Goal: Task Accomplishment & Management: Manage account settings

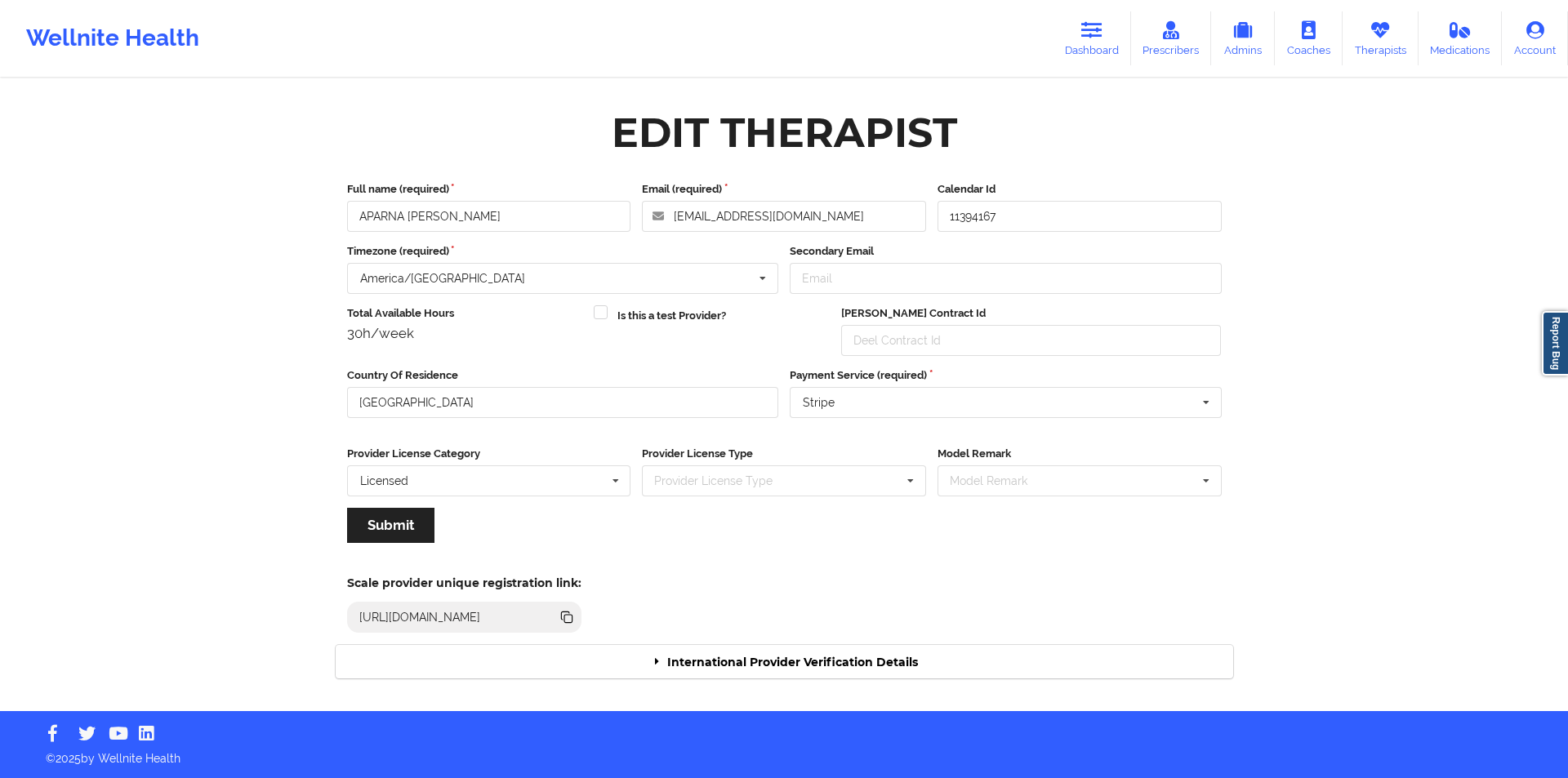
click at [1390, 34] on icon at bounding box center [1379, 30] width 21 height 18
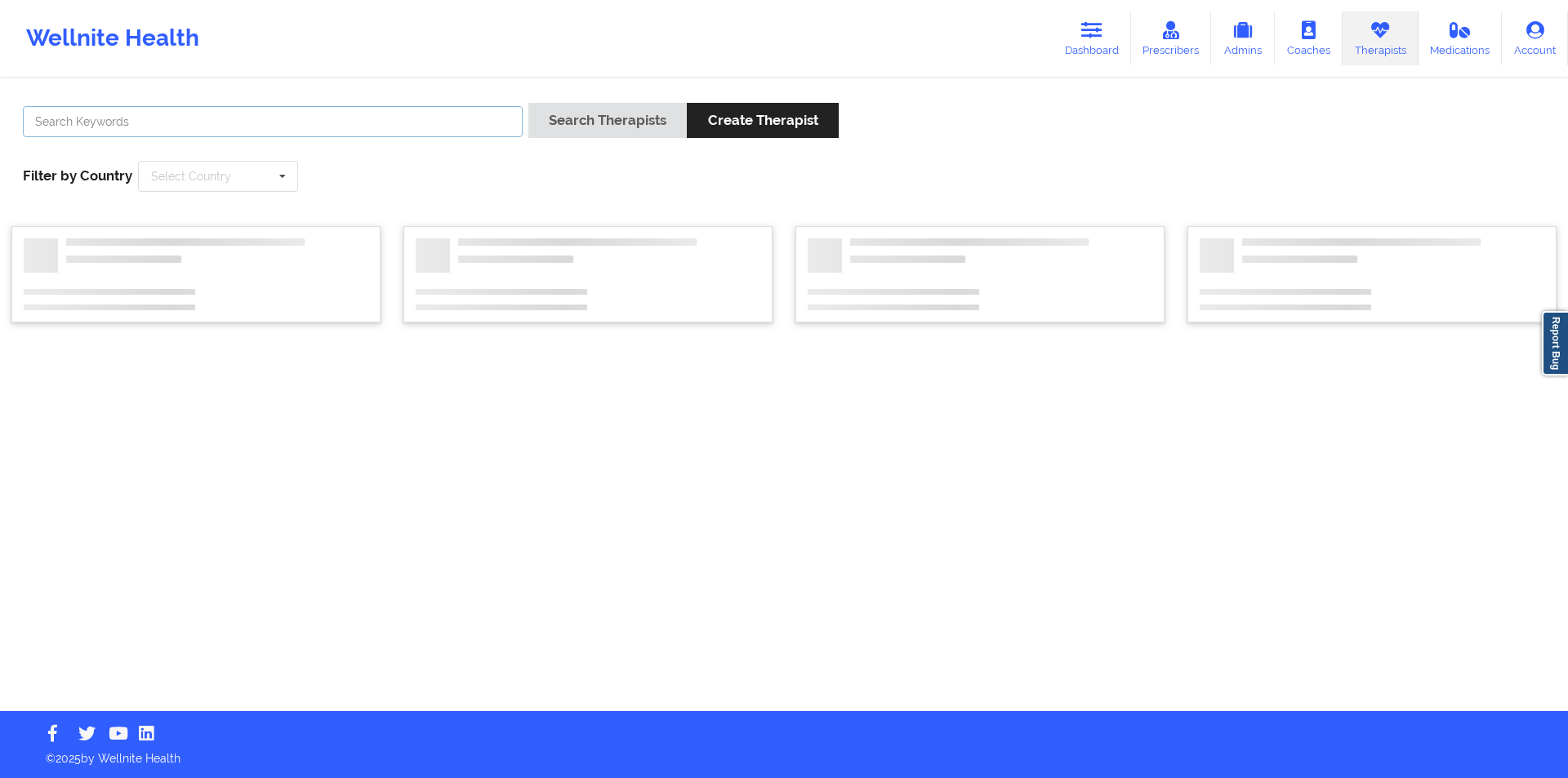
click at [393, 119] on input "text" at bounding box center [273, 121] width 500 height 31
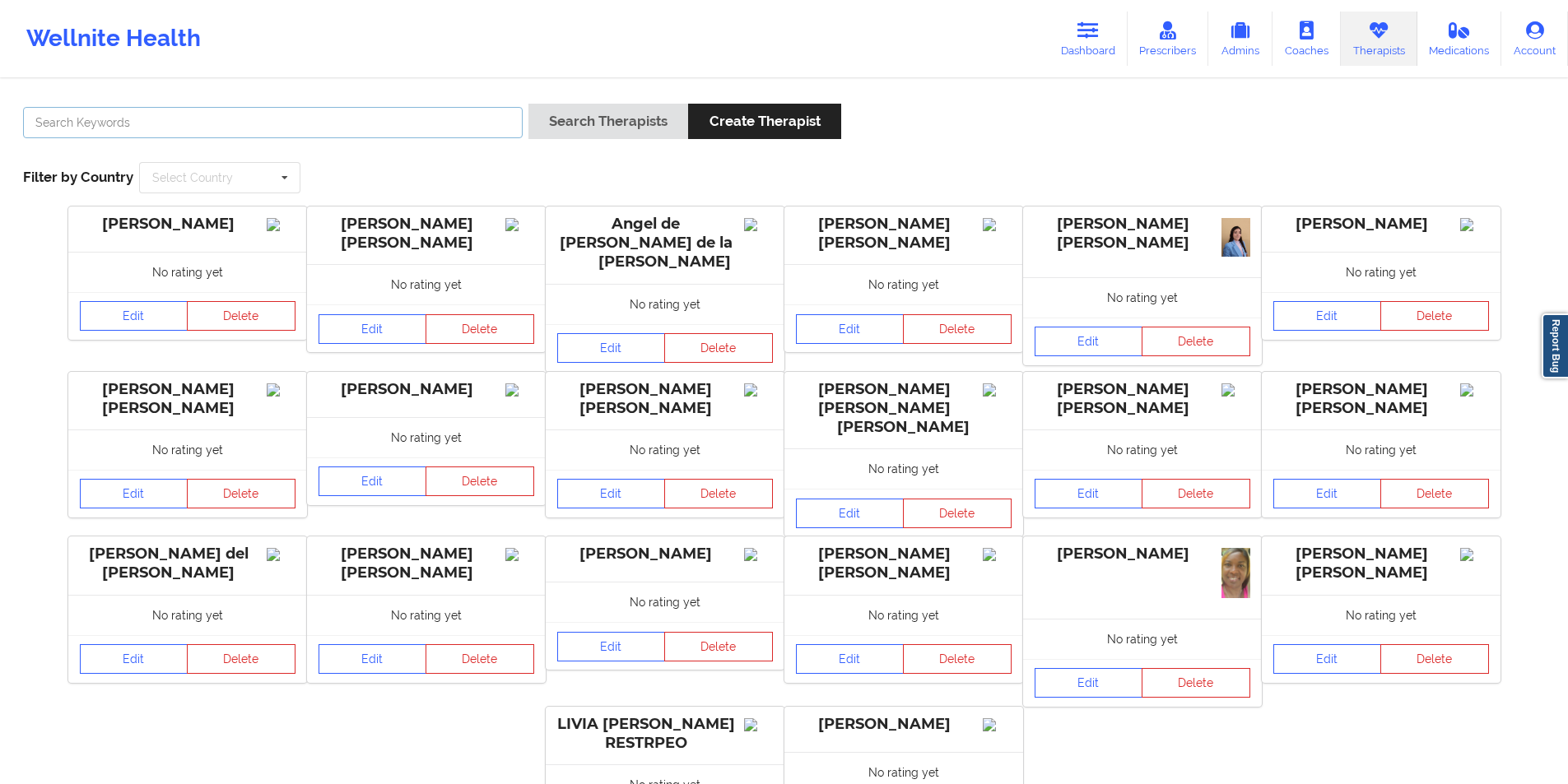
paste input "[PERSON_NAME]"
type input "[PERSON_NAME]"
click at [598, 124] on button "Search Therapists" at bounding box center [608, 121] width 160 height 35
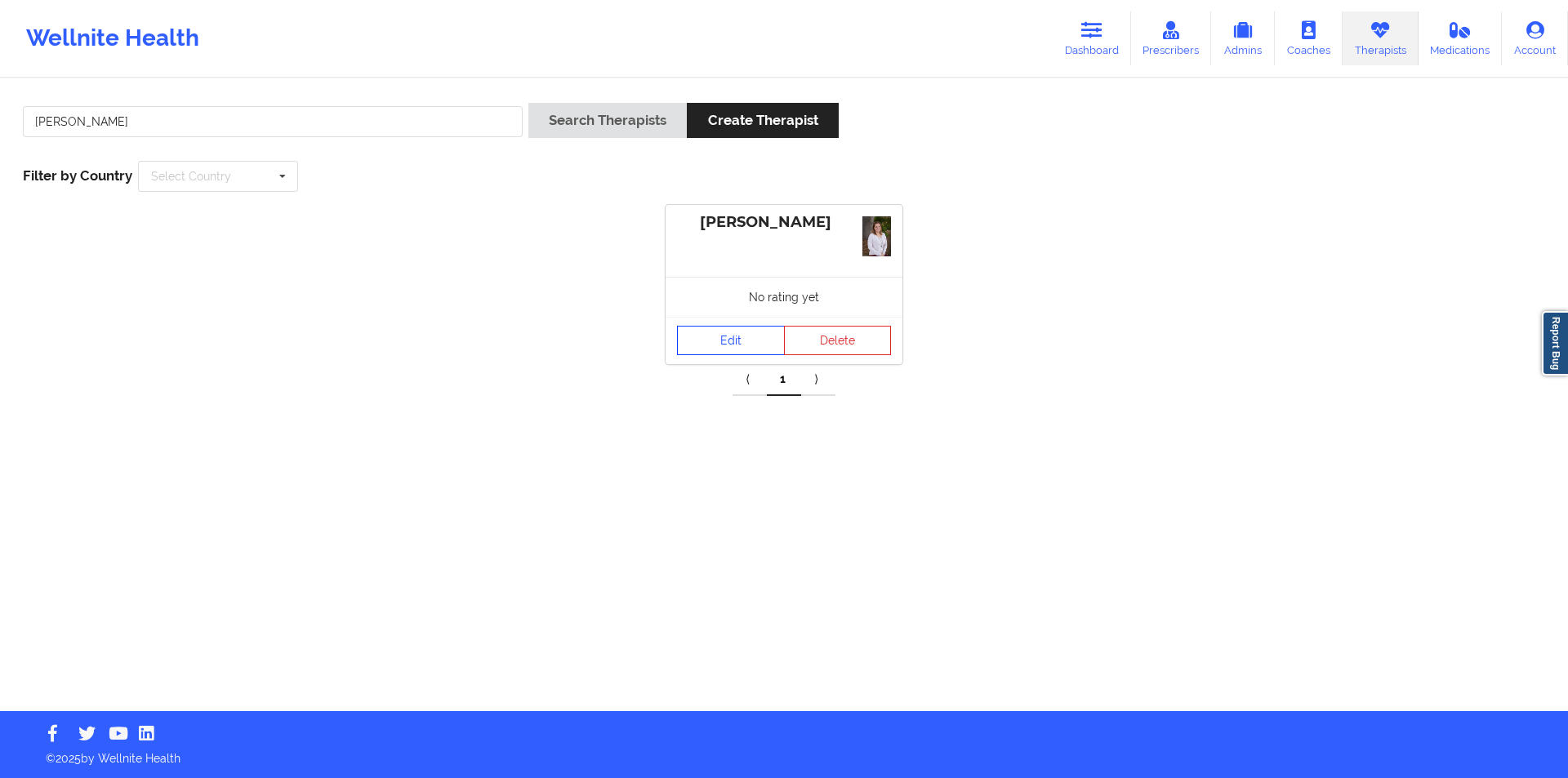
click at [725, 334] on link "Edit" at bounding box center [730, 340] width 108 height 30
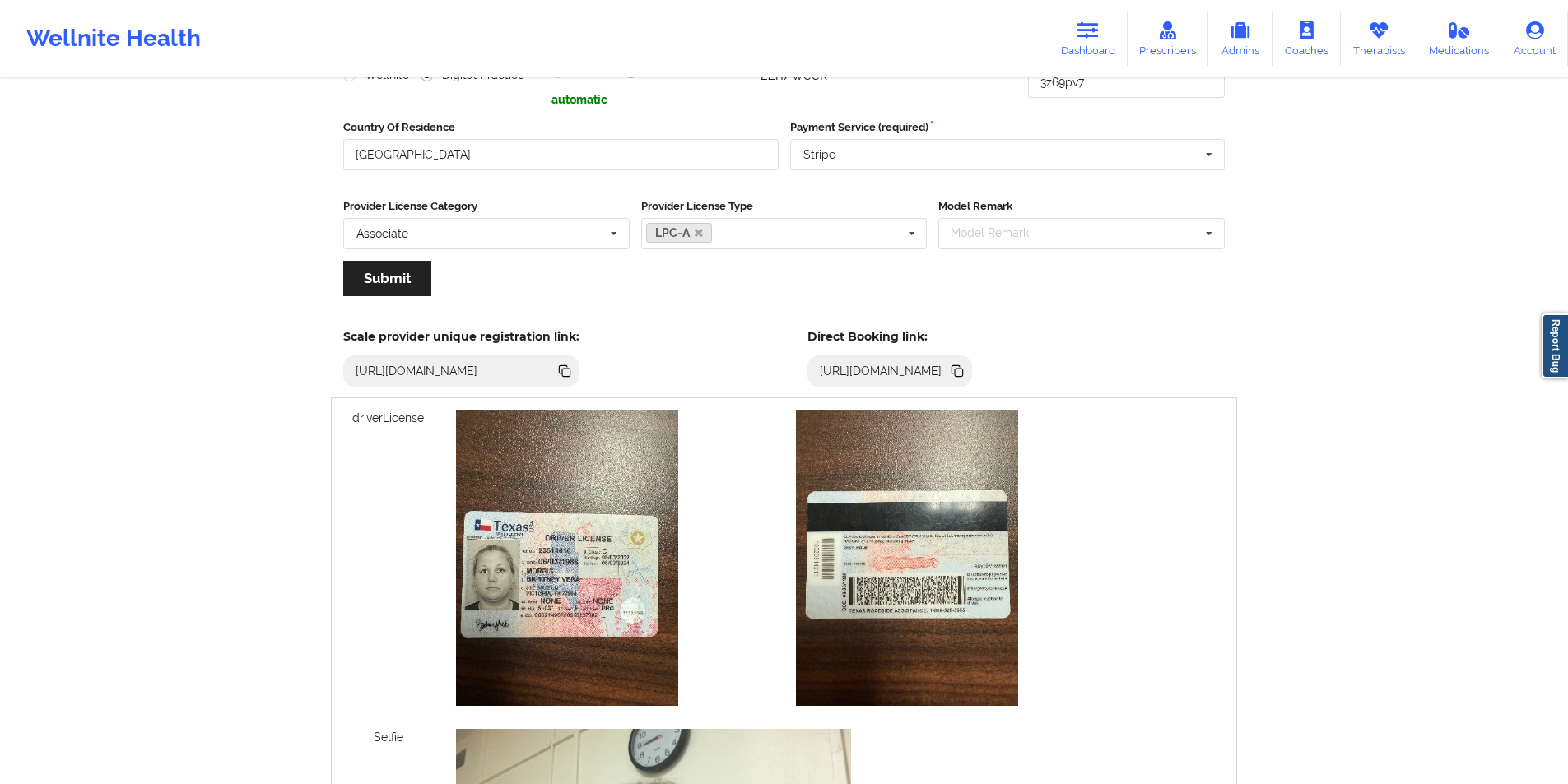
scroll to position [253, 0]
